Goal: Information Seeking & Learning: Learn about a topic

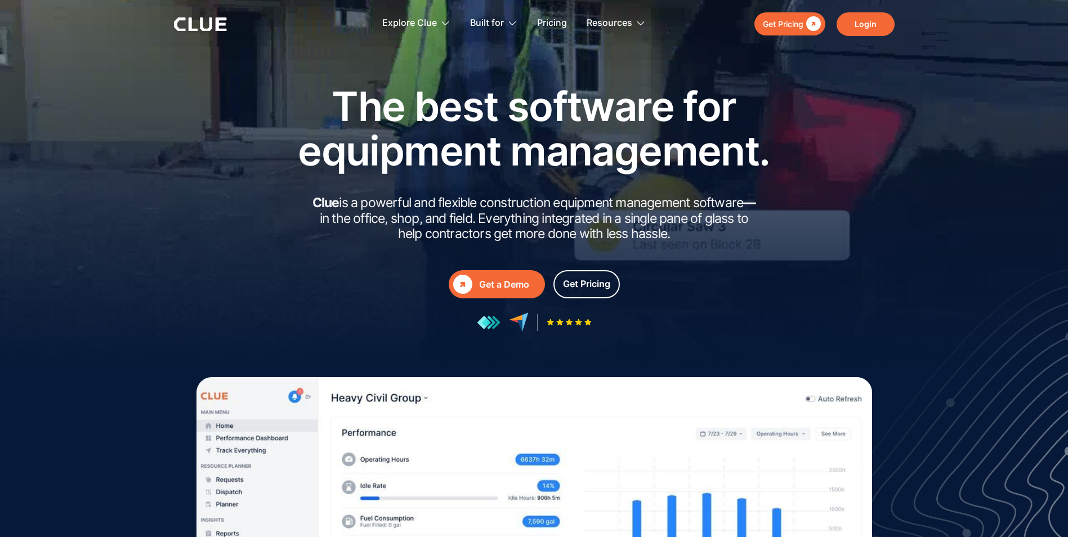
click at [881, 19] on link "Login" at bounding box center [865, 24] width 58 height 24
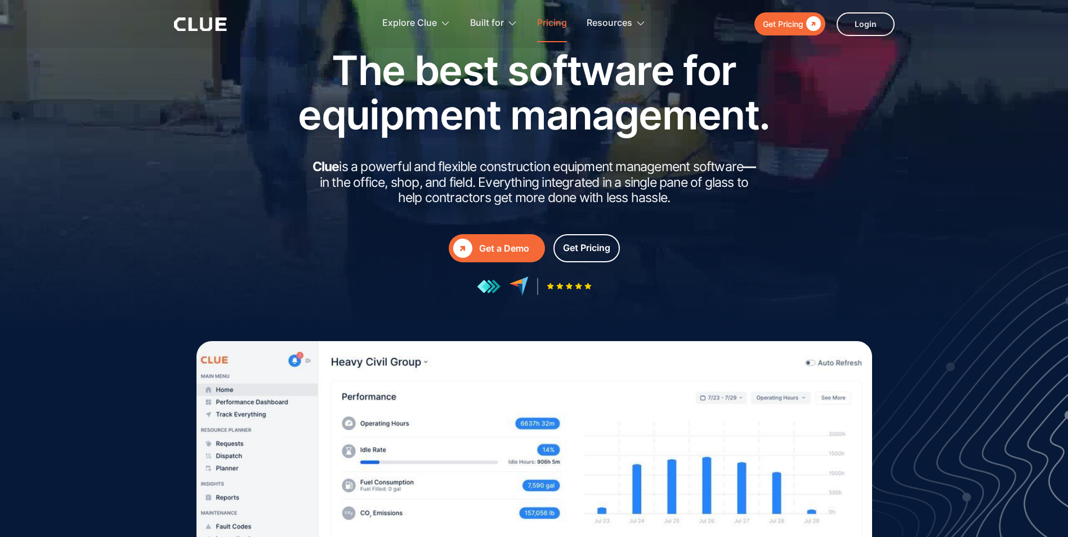
scroll to position [56, 0]
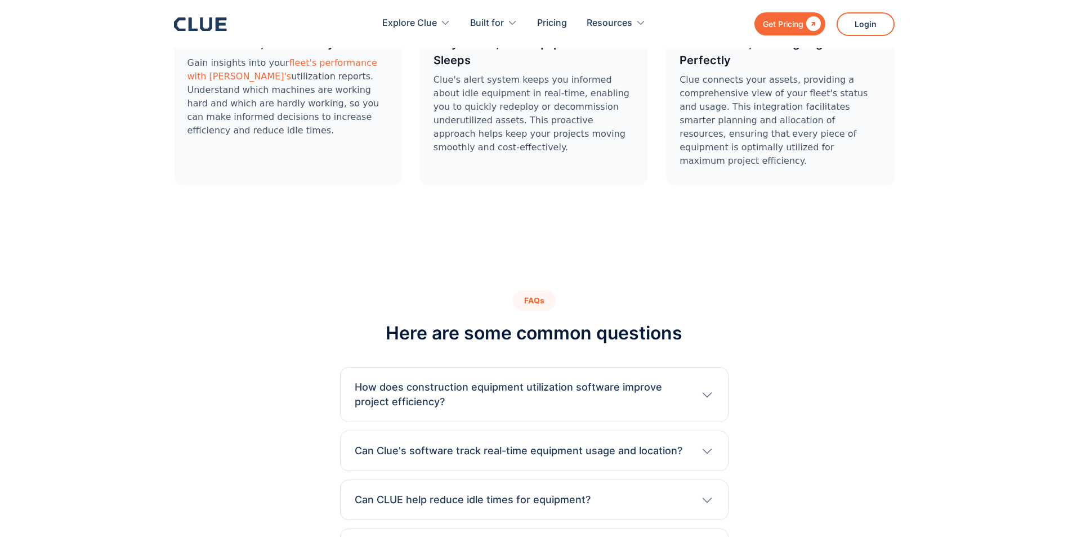
scroll to position [3433, 0]
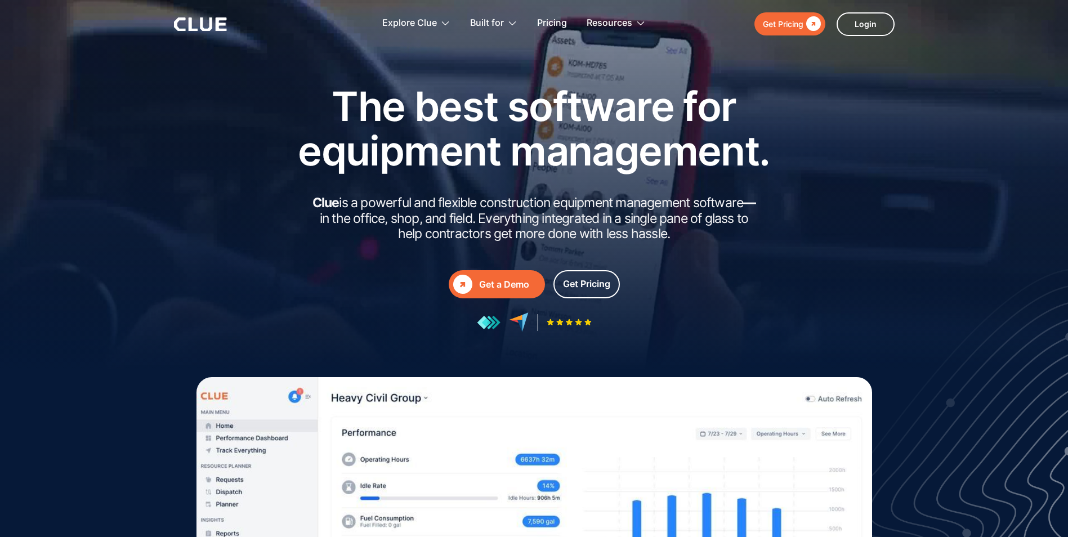
click at [0, 91] on html "Get Pricing  Explore Clue Solutions Tailored solutions for your construction e…" at bounding box center [534, 268] width 1068 height 537
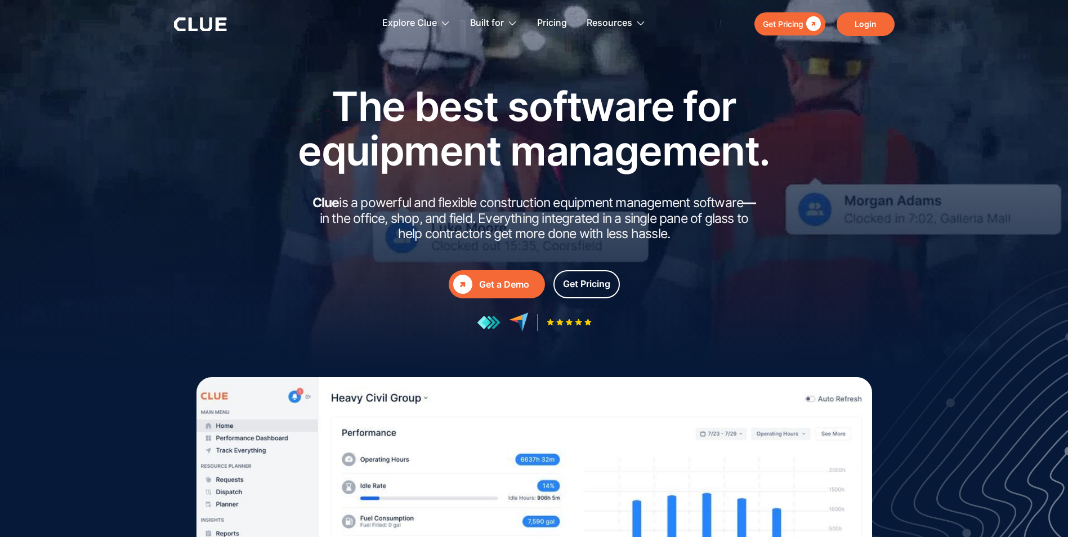
click at [845, 14] on link "Login" at bounding box center [865, 24] width 58 height 24
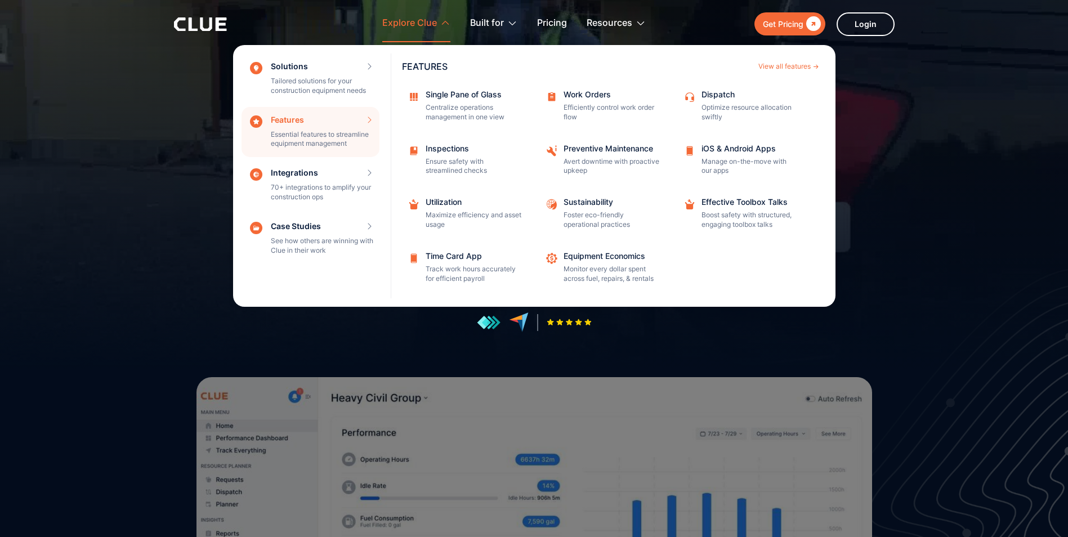
click at [776, 70] on div "Features View all features" at bounding box center [610, 61] width 417 height 17
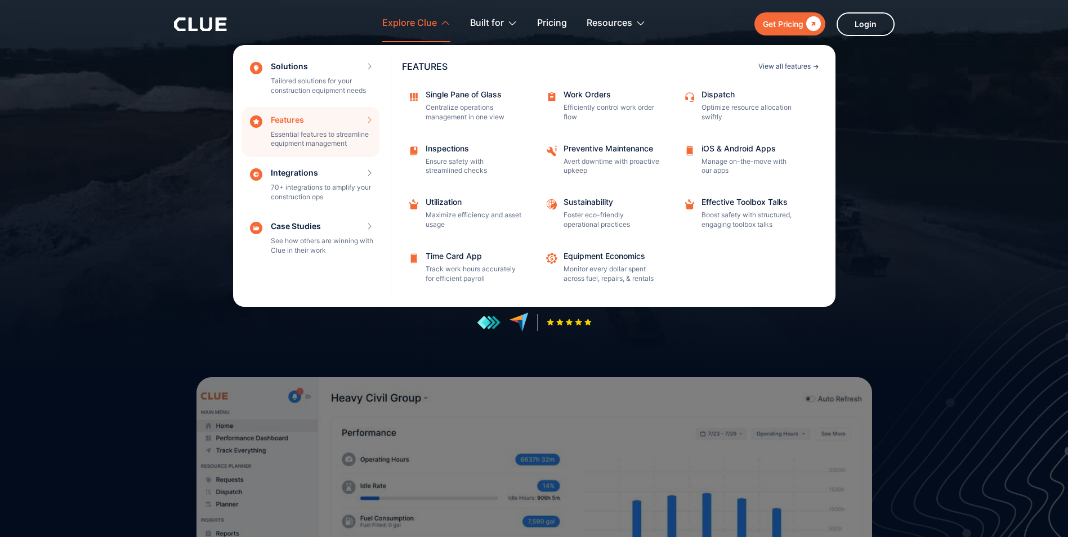
click at [792, 69] on div "View all features" at bounding box center [784, 66] width 52 height 7
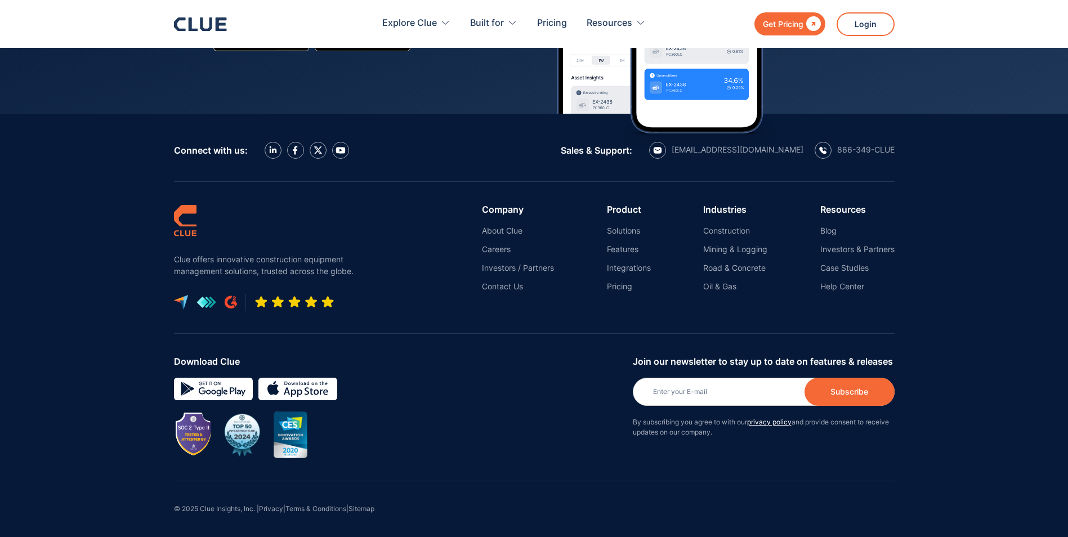
scroll to position [2264, 0]
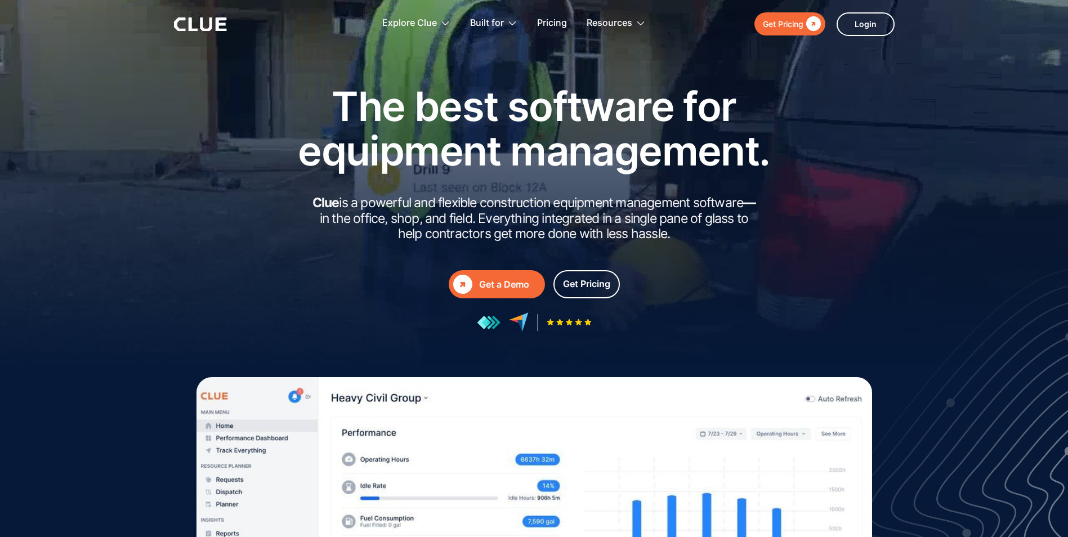
click at [480, 291] on div "Get a Demo" at bounding box center [509, 284] width 61 height 14
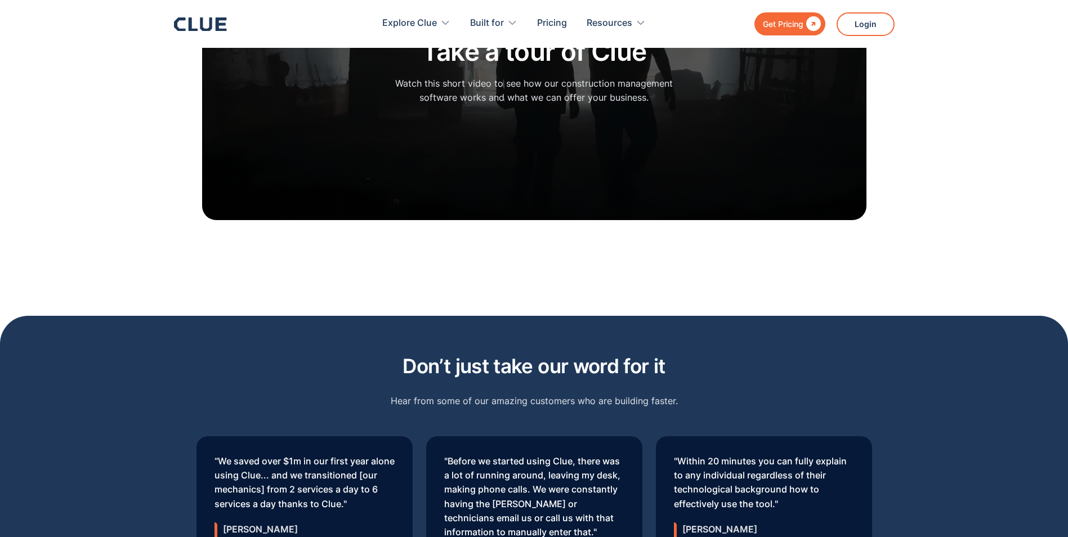
scroll to position [2927, 0]
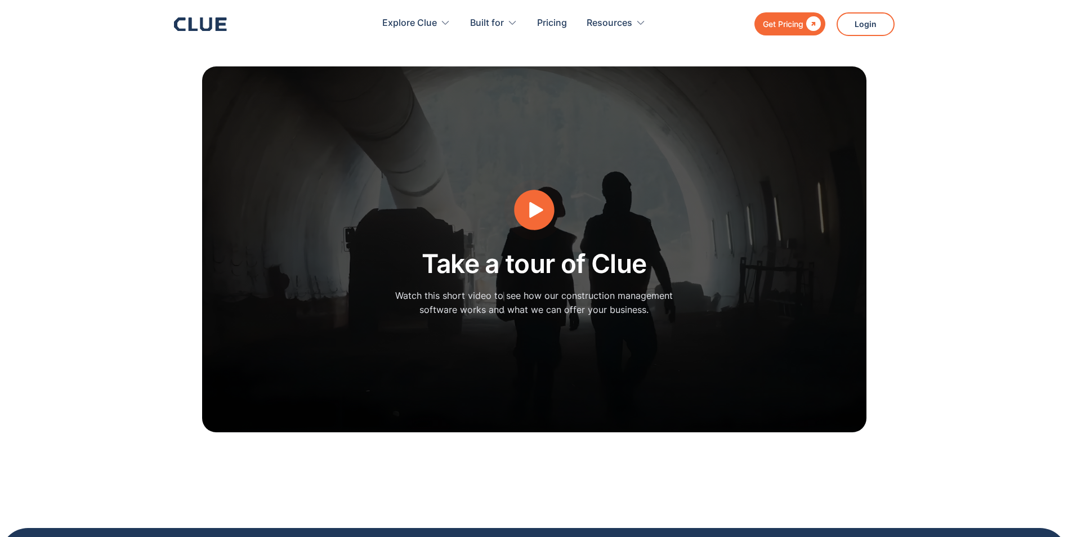
click at [517, 196] on icon "open lightbox" at bounding box center [533, 210] width 43 height 43
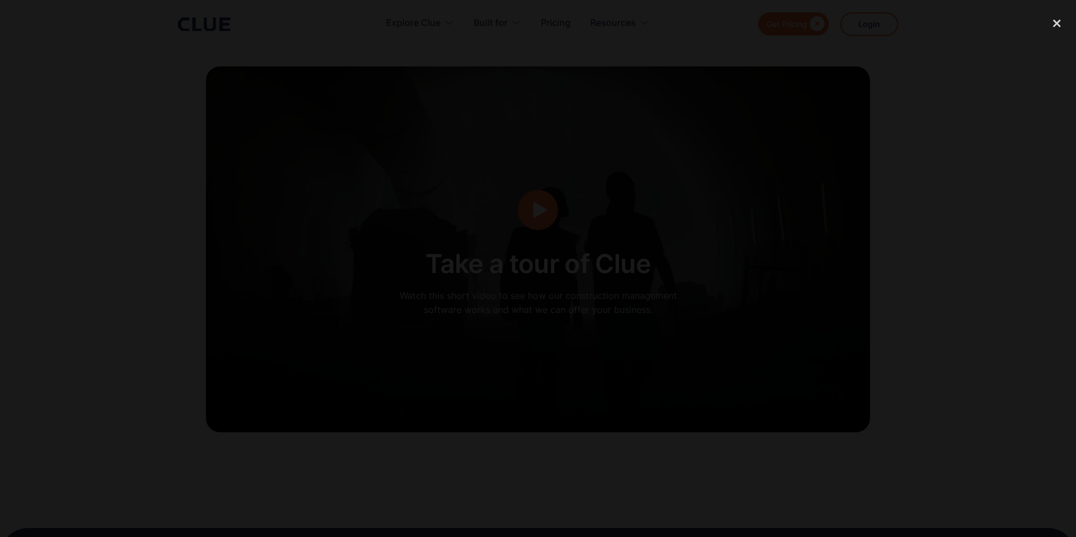
click at [744, 478] on div at bounding box center [538, 269] width 1076 height 516
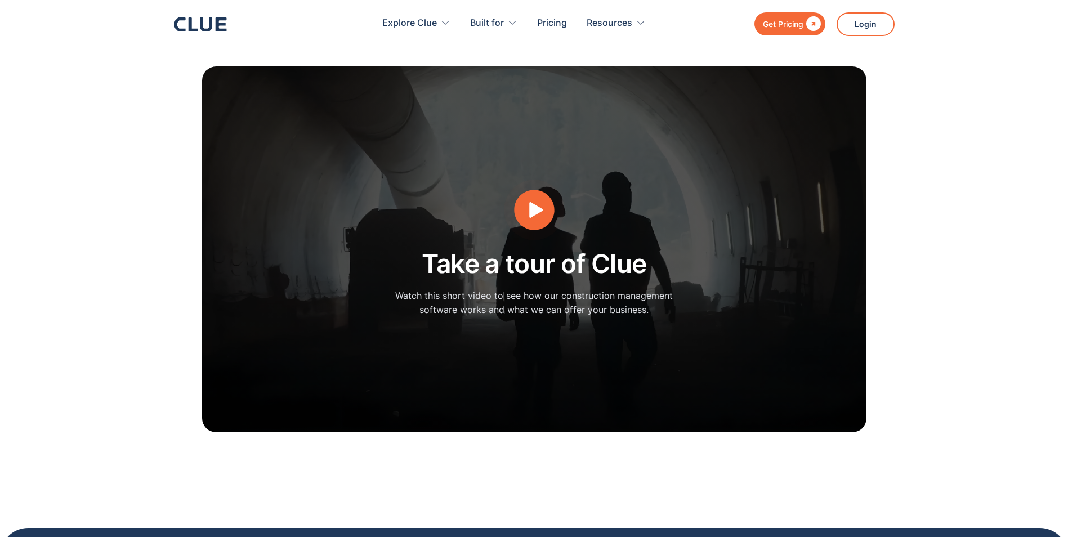
click at [760, 325] on div "Take a tour of Clue Watch this short video to see how our construction manageme…" at bounding box center [534, 249] width 664 height 366
click at [545, 201] on icon "open lightbox" at bounding box center [533, 210] width 43 height 43
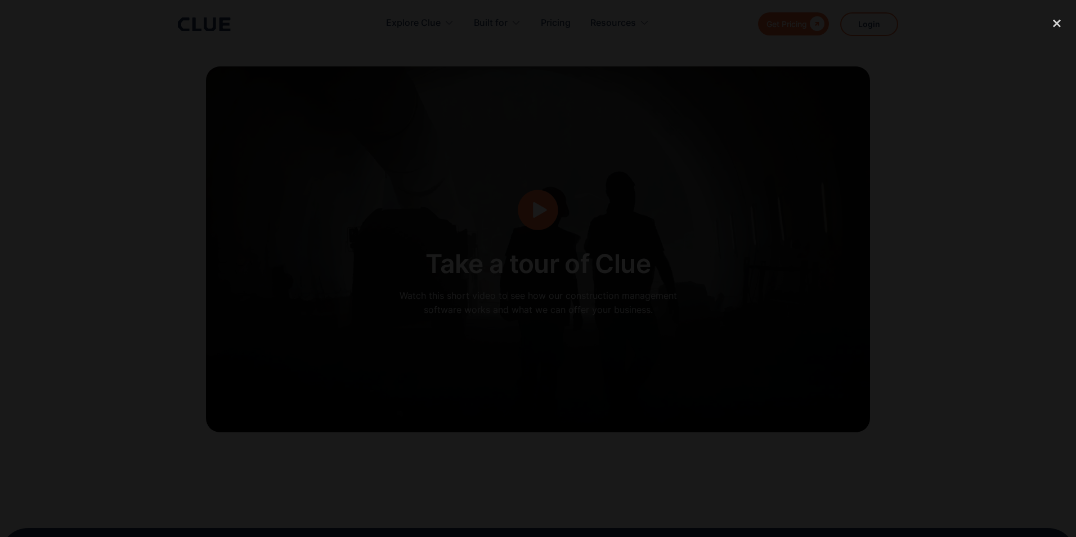
click at [860, 267] on div at bounding box center [538, 269] width 1076 height 516
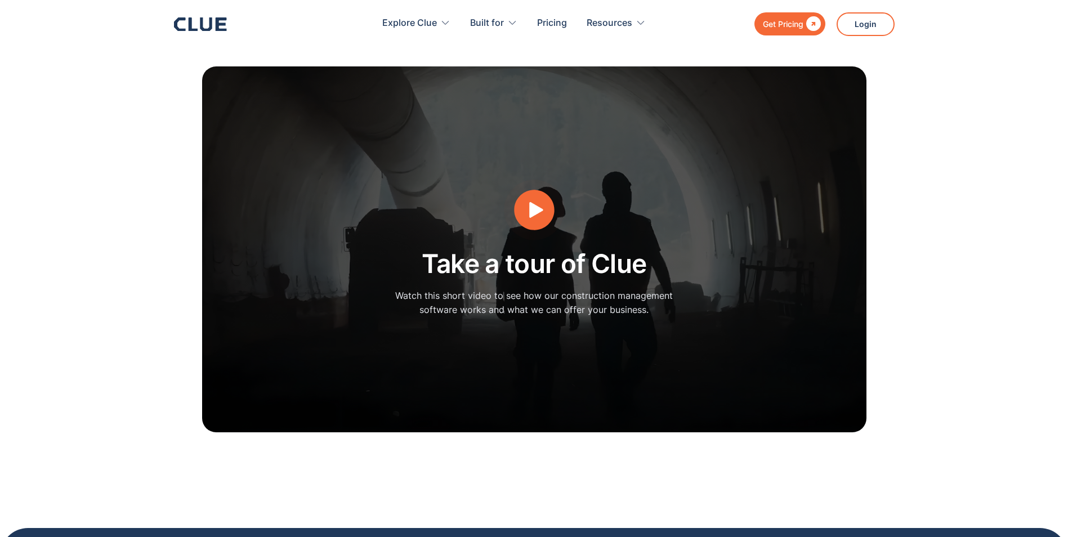
click at [906, 265] on section "Take a tour of Clue Watch this short video to see how our construction manageme…" at bounding box center [534, 249] width 1068 height 478
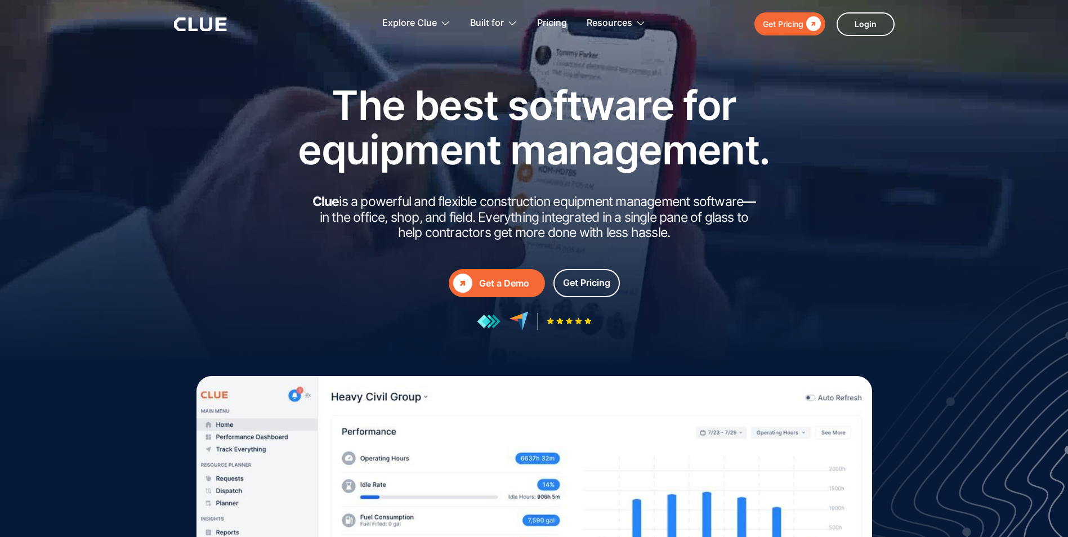
scroll to position [0, 0]
